Goal: Transaction & Acquisition: Subscribe to service/newsletter

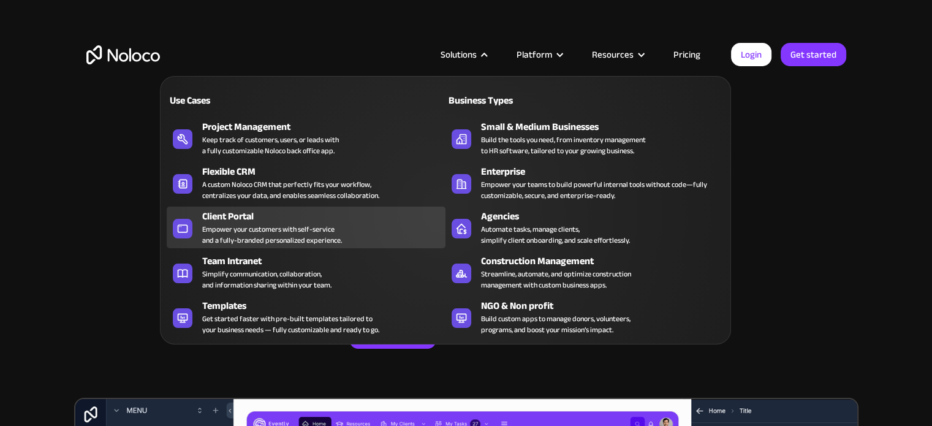
click at [255, 232] on div "Empower your customers with self-service and a fully-branded personalized exper…" at bounding box center [272, 235] width 140 height 22
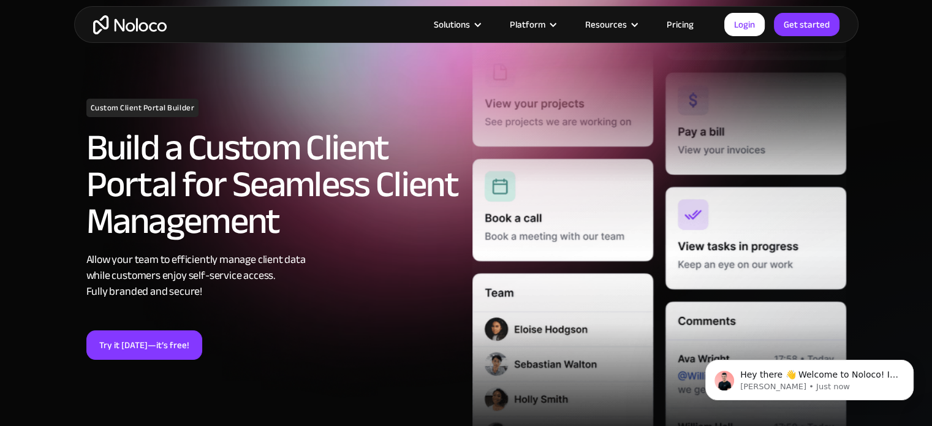
scroll to position [123, 0]
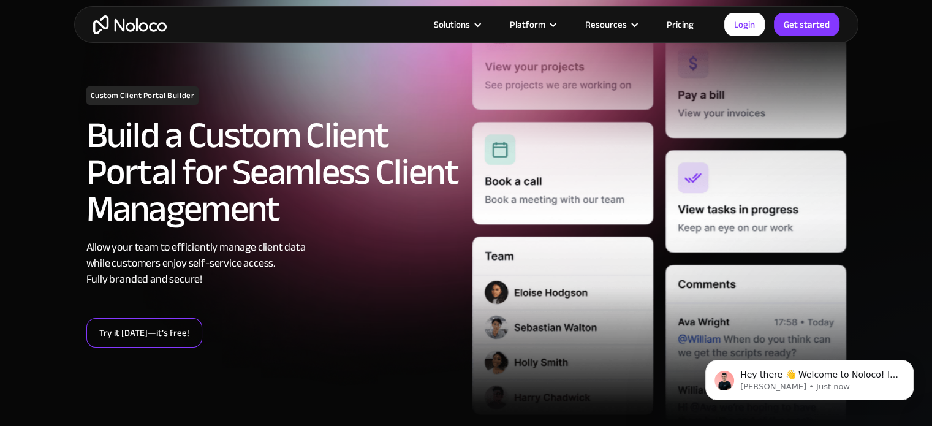
click at [145, 339] on link "Try it today—it’s free!" at bounding box center [144, 332] width 116 height 29
